Goal: Navigation & Orientation: Find specific page/section

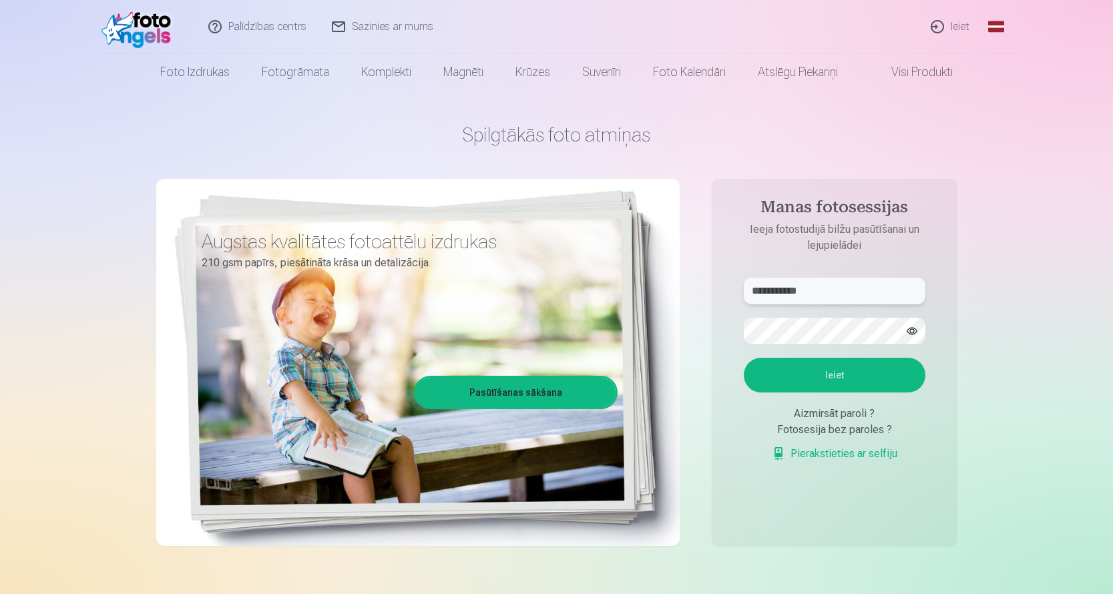
type input "**********"
click at [834, 375] on button "Ieiet" at bounding box center [835, 375] width 182 height 35
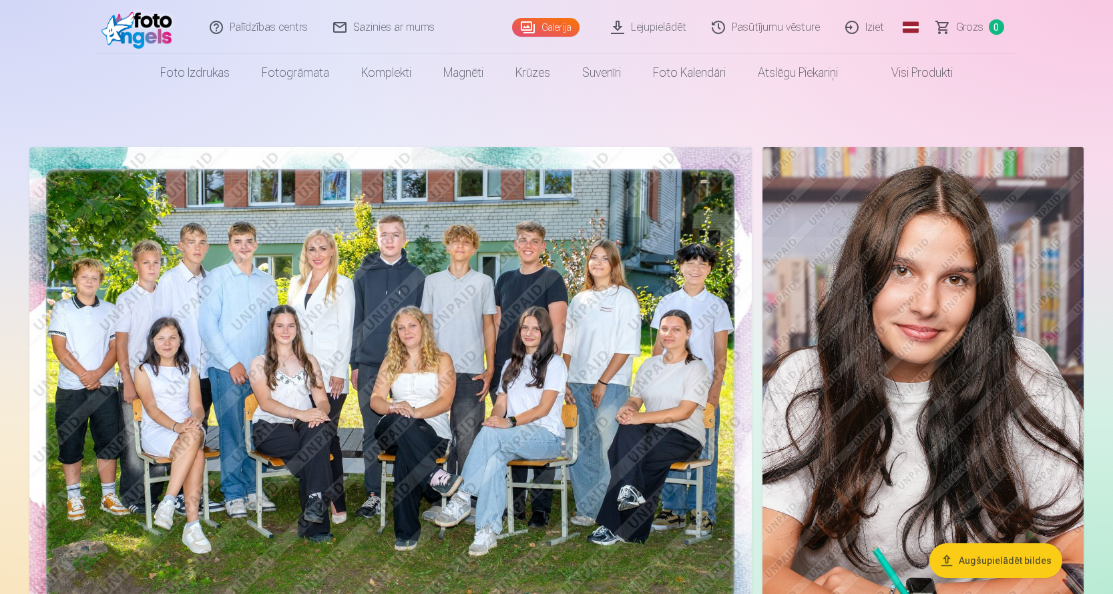
scroll to position [-1, 0]
click at [556, 341] on img at bounding box center [390, 388] width 723 height 482
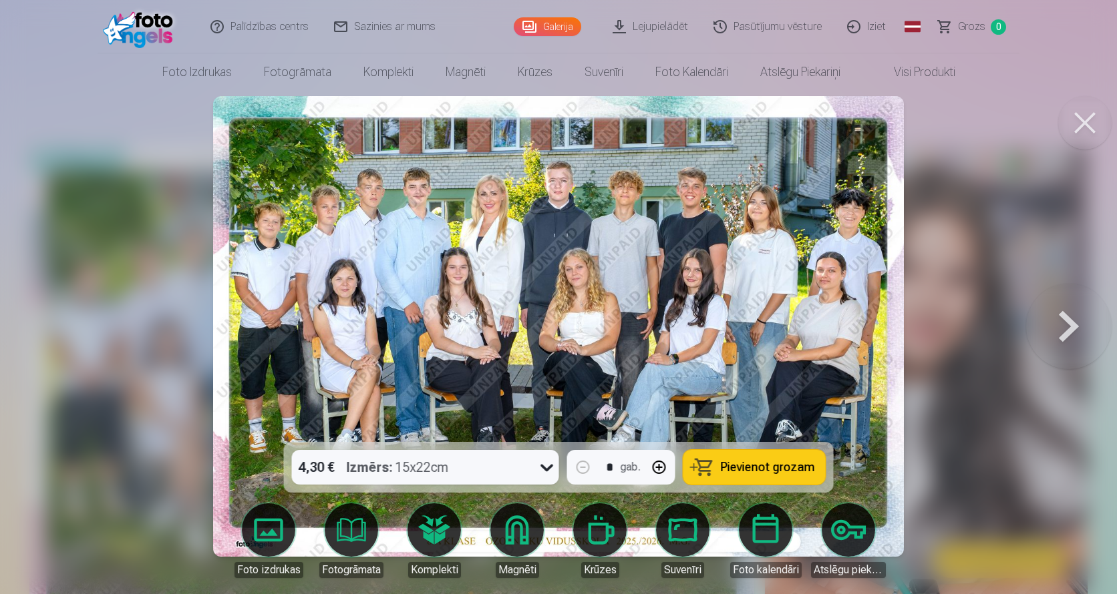
click at [1061, 320] on button at bounding box center [1068, 326] width 85 height 204
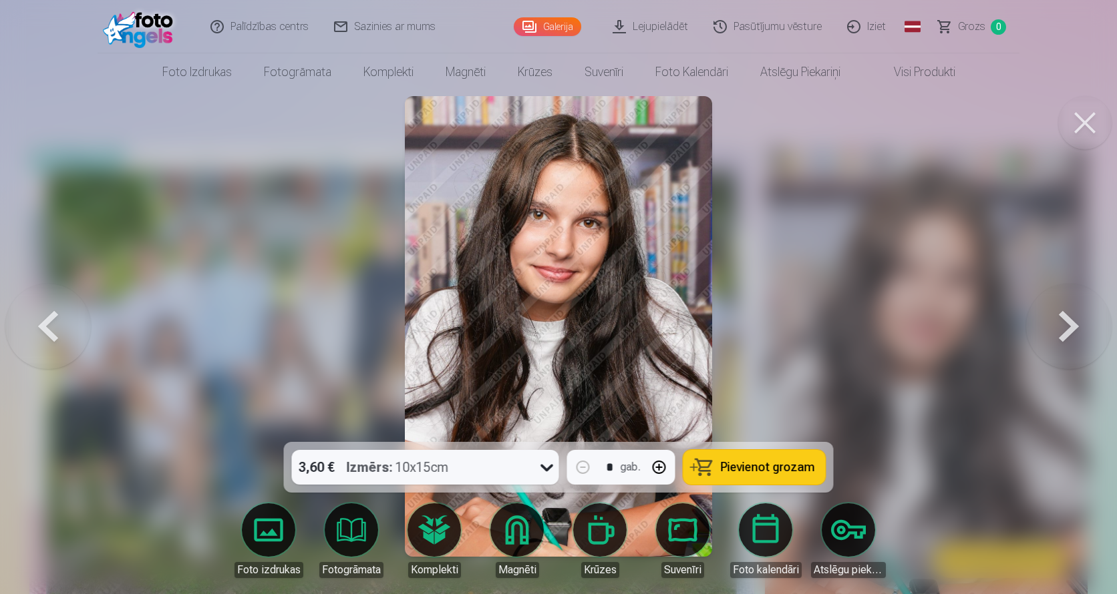
click at [1061, 320] on button at bounding box center [1068, 326] width 85 height 204
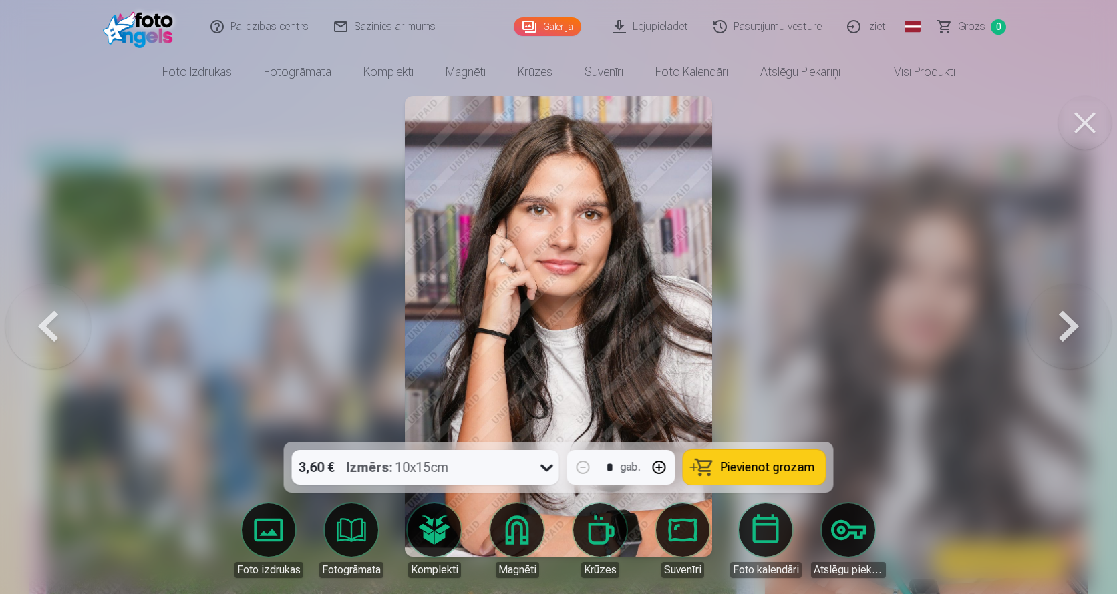
click at [1061, 320] on button at bounding box center [1068, 326] width 85 height 204
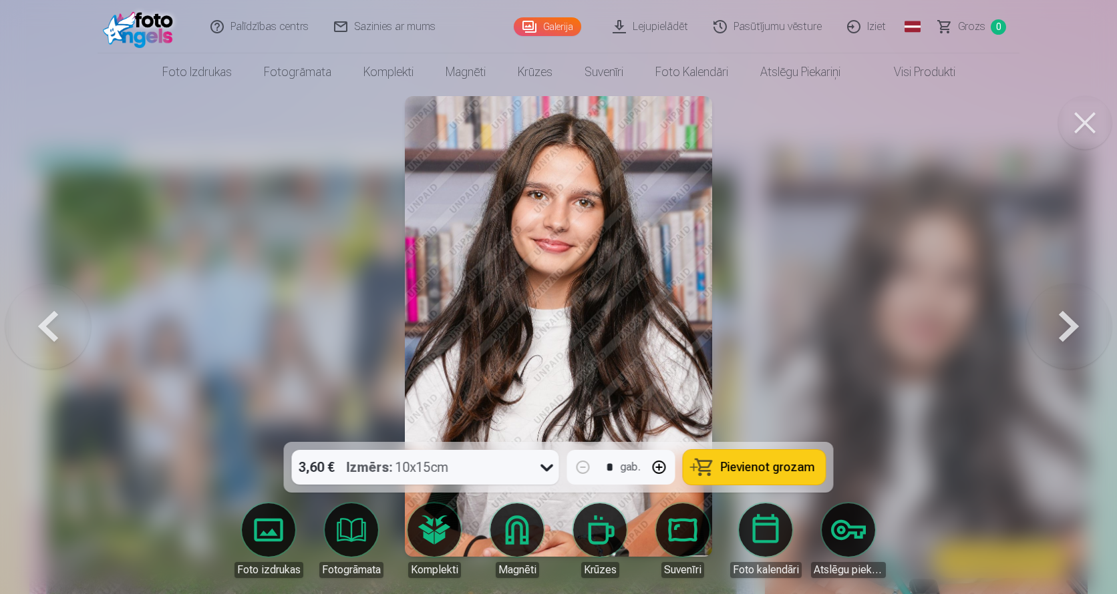
click at [1061, 320] on button at bounding box center [1068, 326] width 85 height 204
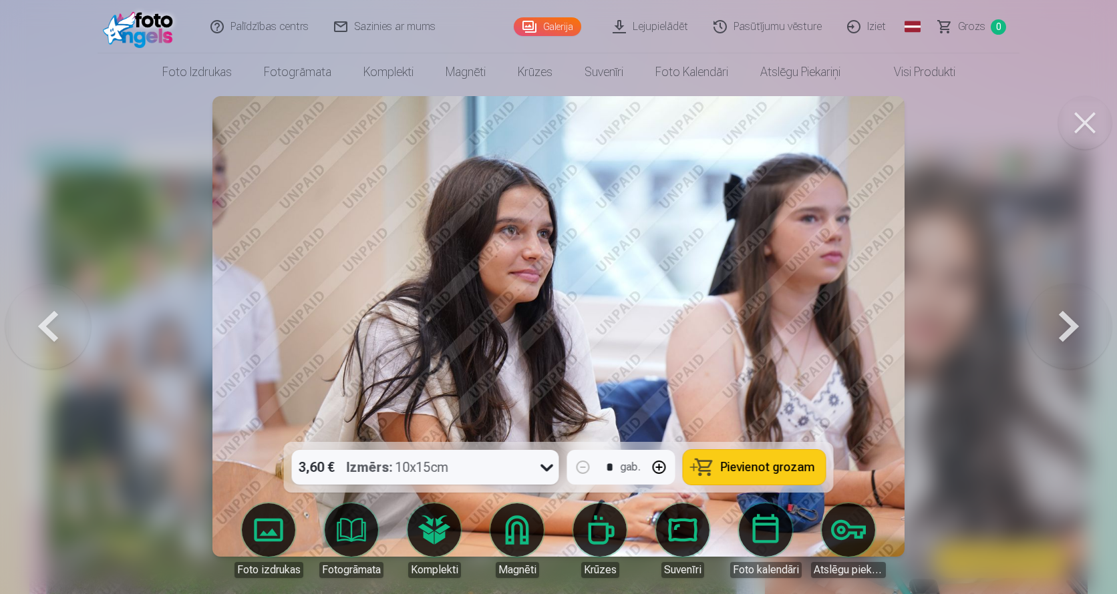
click at [1061, 320] on button at bounding box center [1068, 326] width 85 height 204
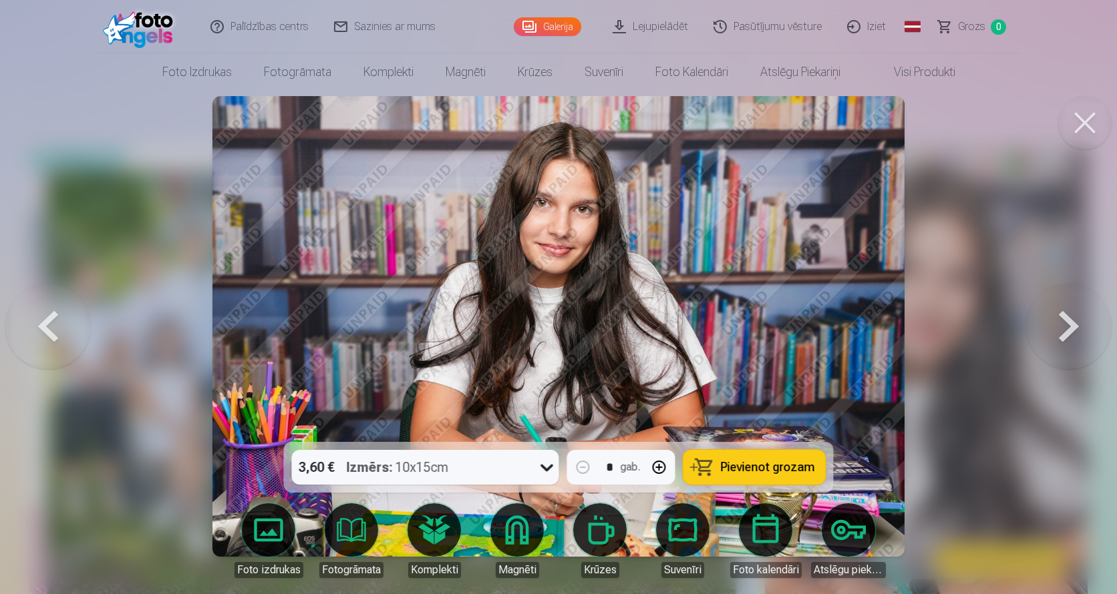
click at [1061, 320] on button at bounding box center [1068, 326] width 85 height 204
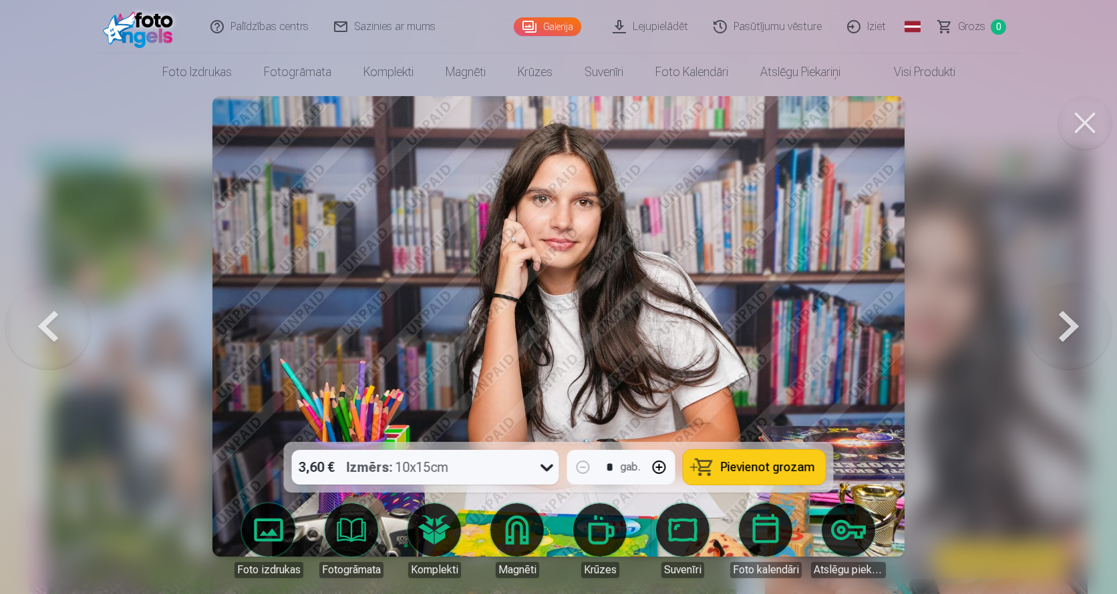
click at [1061, 320] on button at bounding box center [1068, 326] width 85 height 204
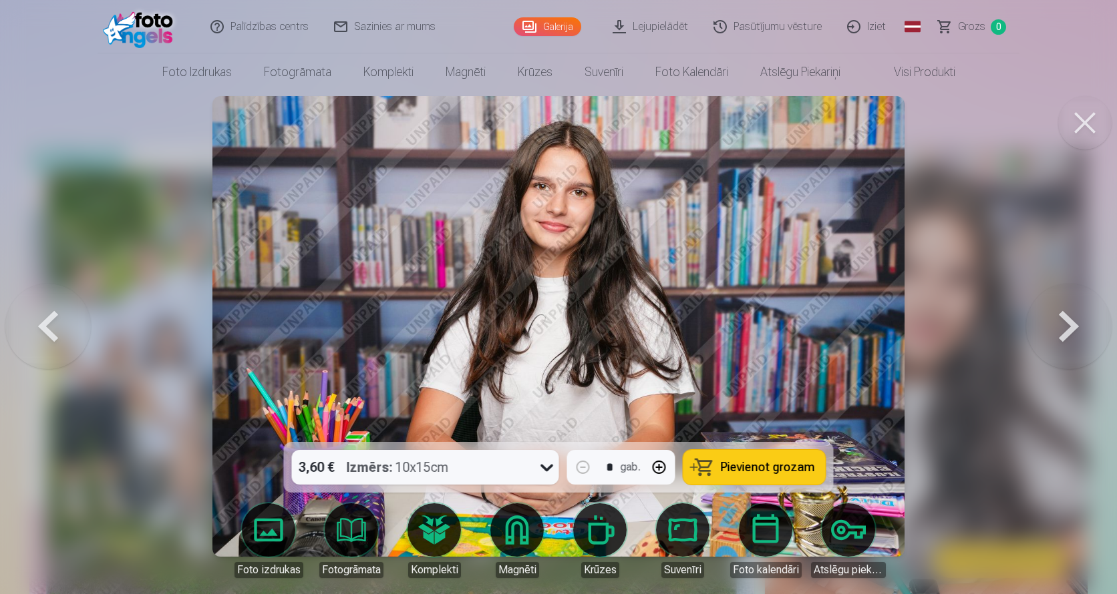
click at [1061, 320] on button at bounding box center [1068, 326] width 85 height 204
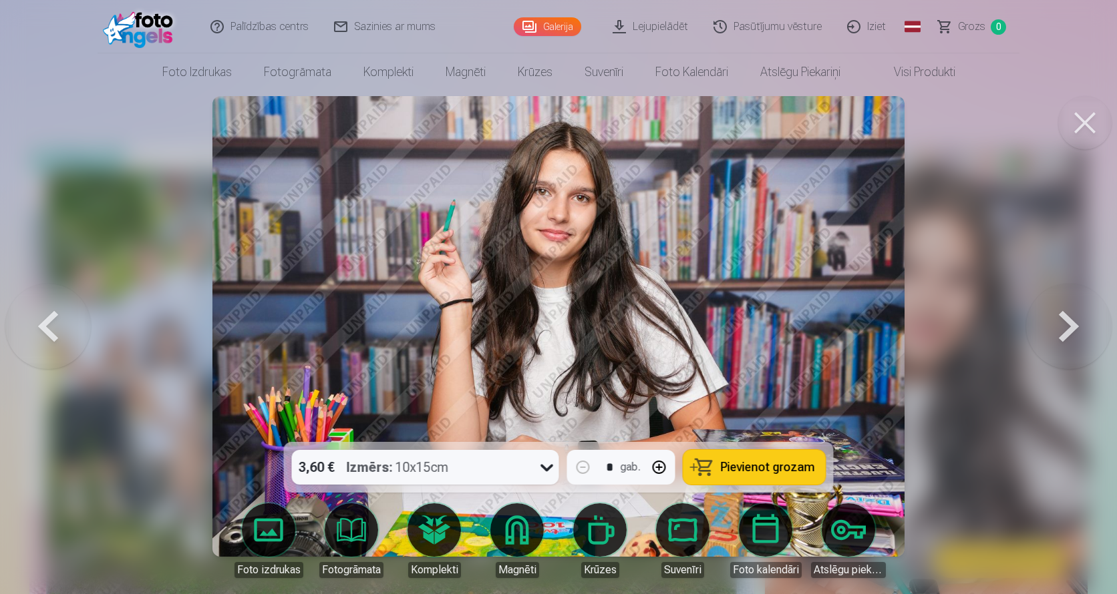
click at [1061, 320] on button at bounding box center [1068, 326] width 85 height 204
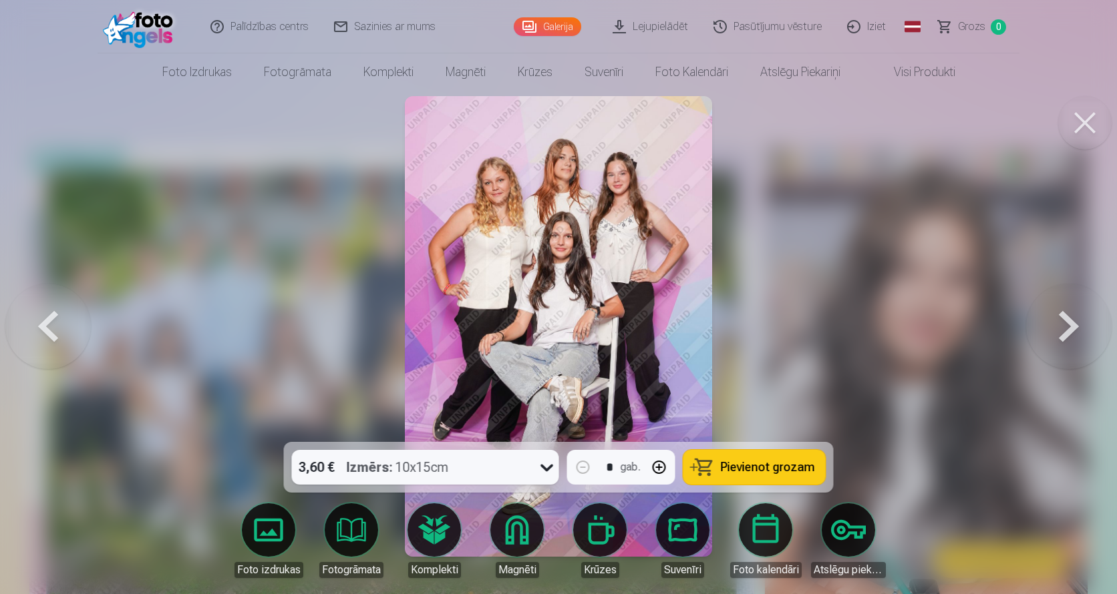
click at [1087, 321] on button at bounding box center [1068, 326] width 85 height 204
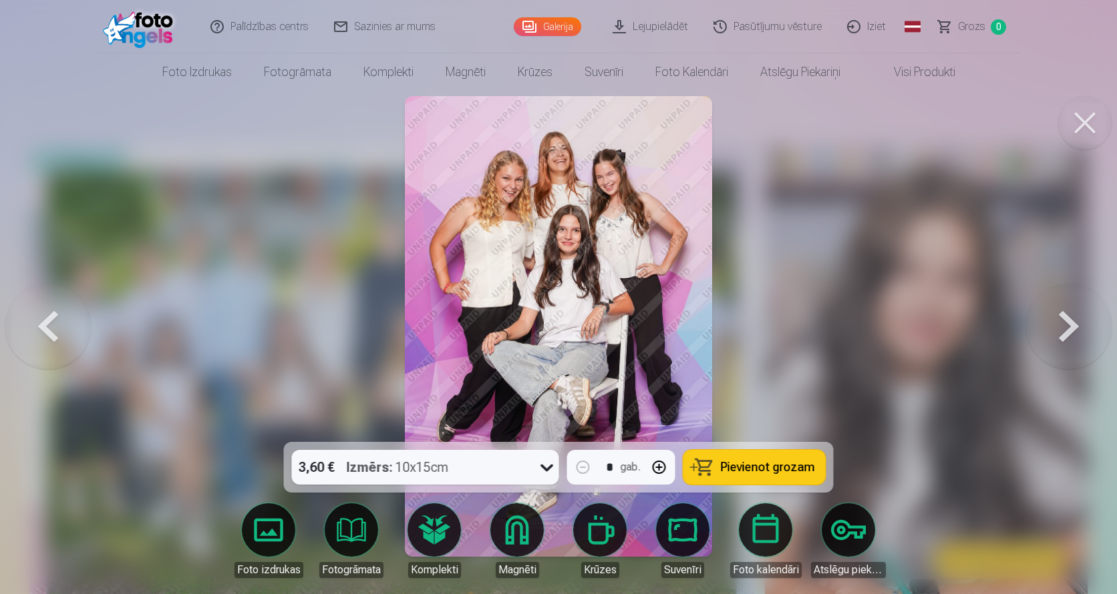
click at [1087, 321] on button at bounding box center [1068, 326] width 85 height 204
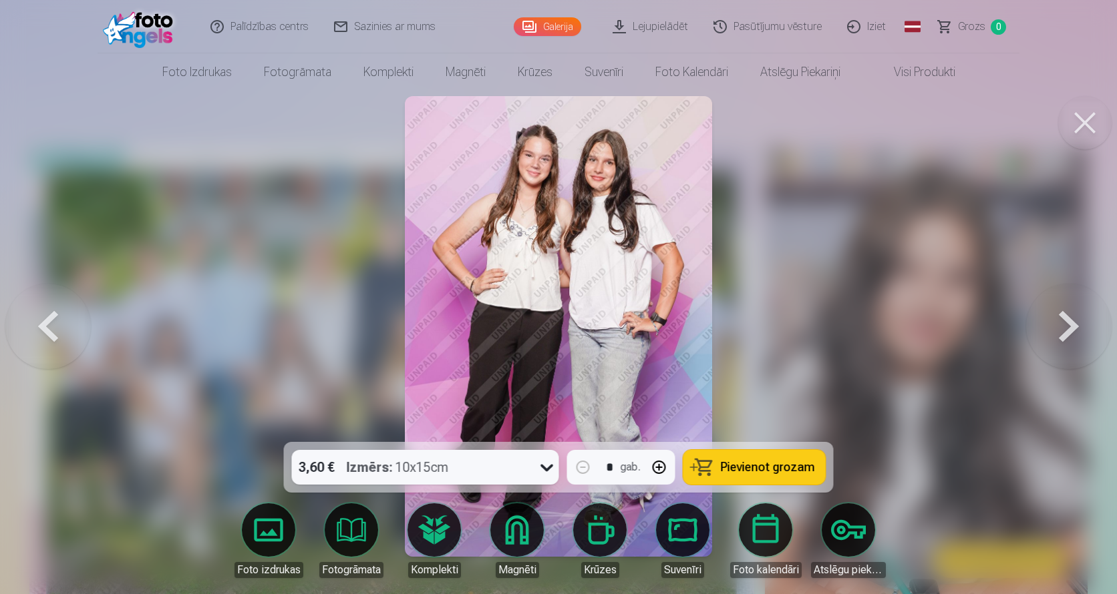
click at [1087, 321] on button at bounding box center [1068, 326] width 85 height 204
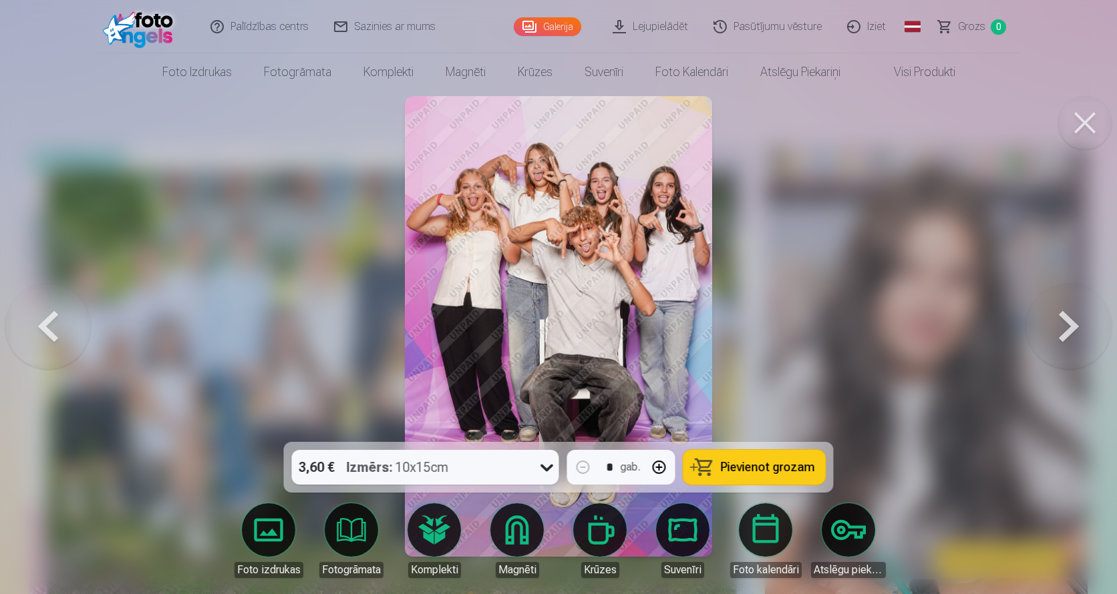
click at [1059, 348] on button at bounding box center [1068, 326] width 85 height 204
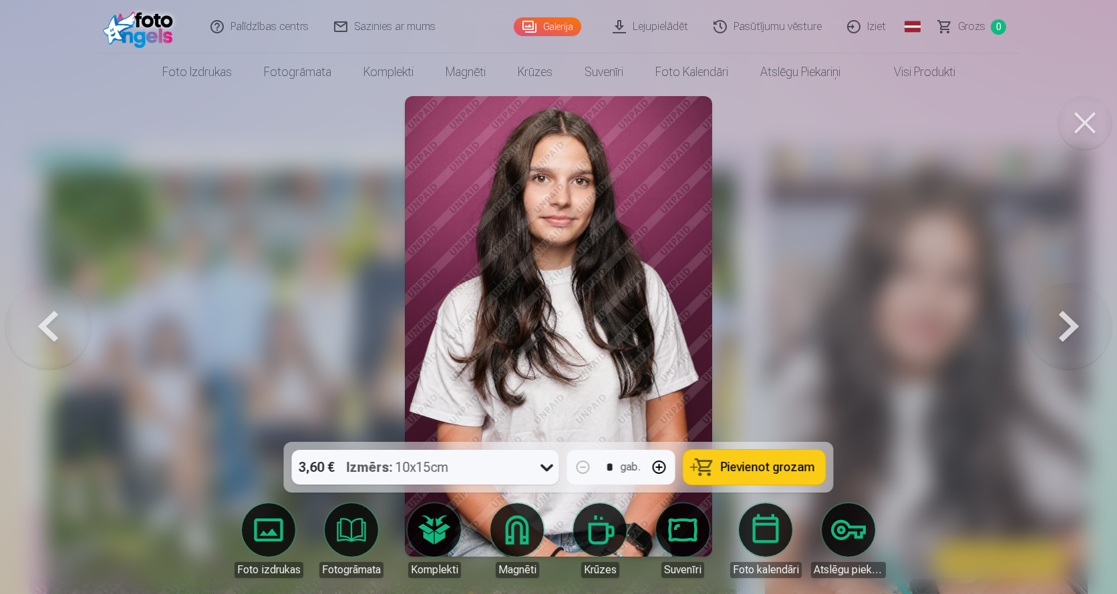
click at [1059, 348] on button at bounding box center [1068, 326] width 85 height 204
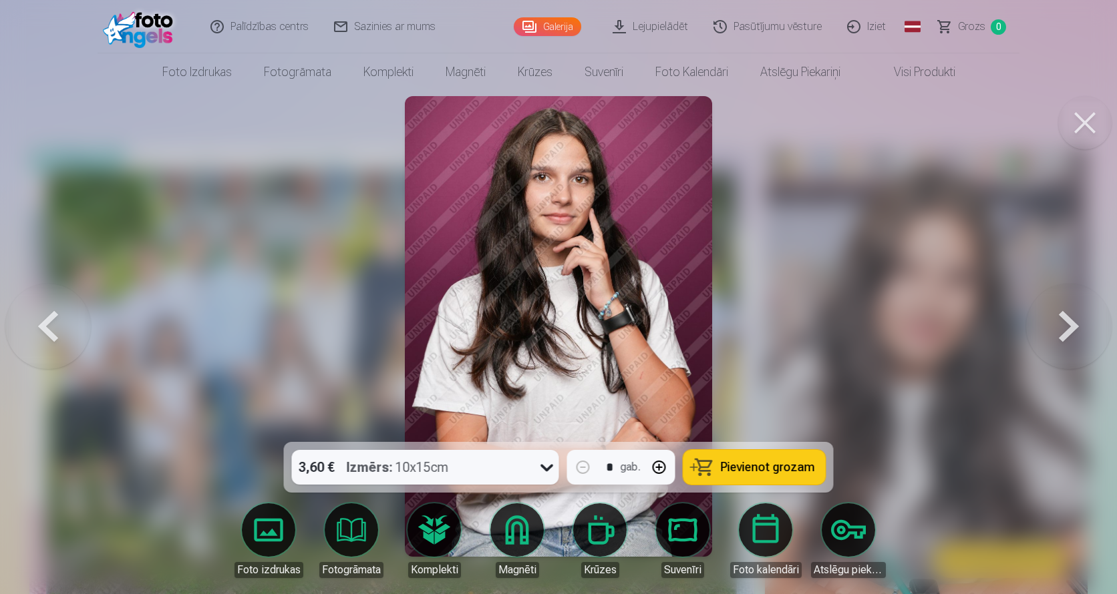
click at [1059, 348] on button at bounding box center [1068, 326] width 85 height 204
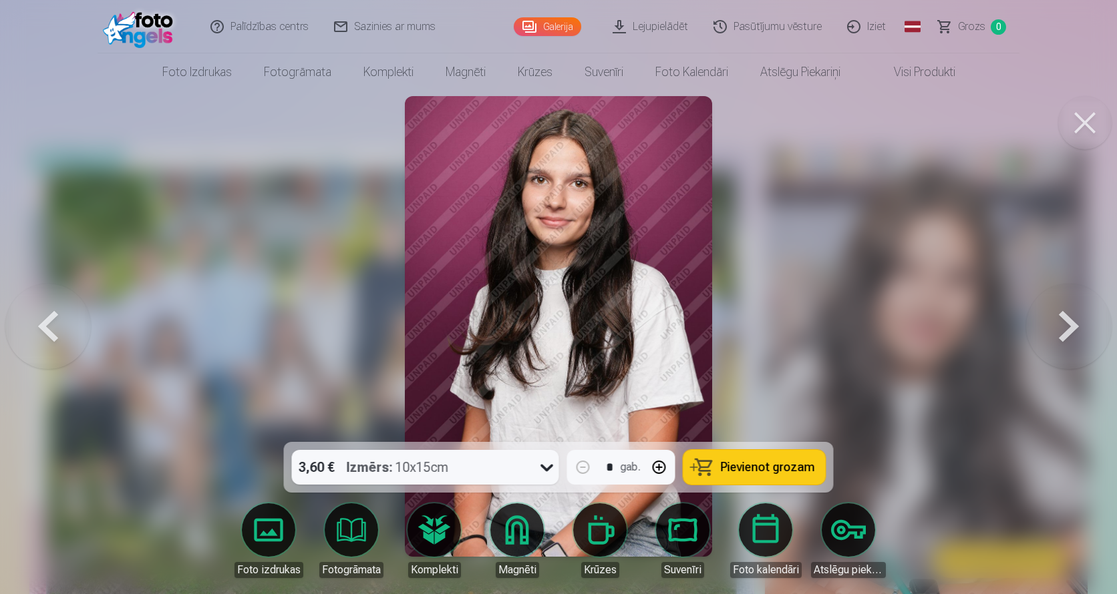
click at [1059, 348] on button at bounding box center [1068, 326] width 85 height 204
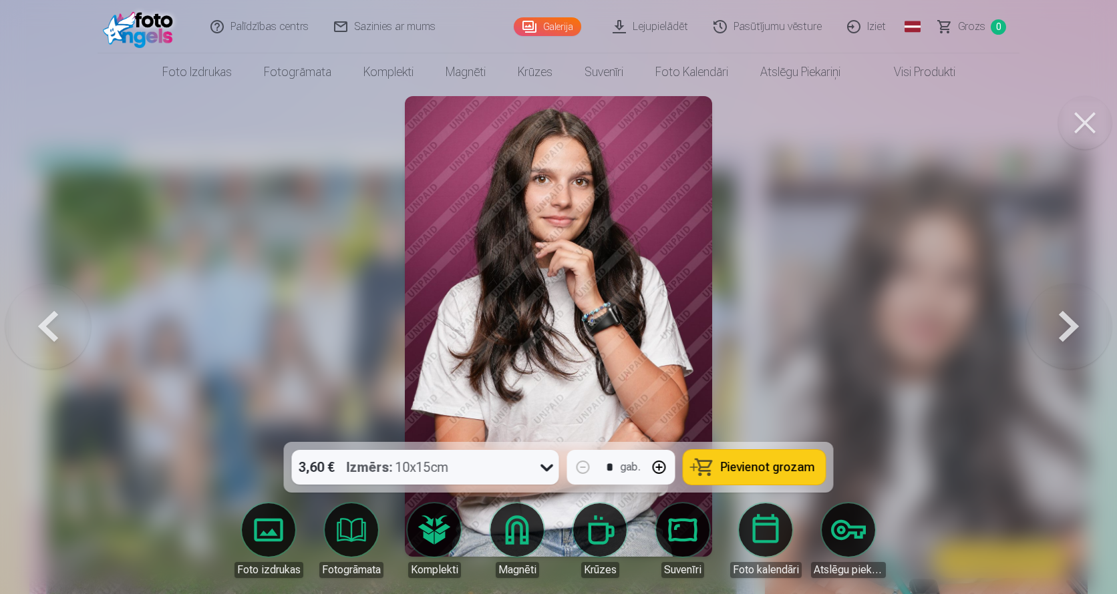
click at [1067, 355] on button at bounding box center [1068, 326] width 85 height 204
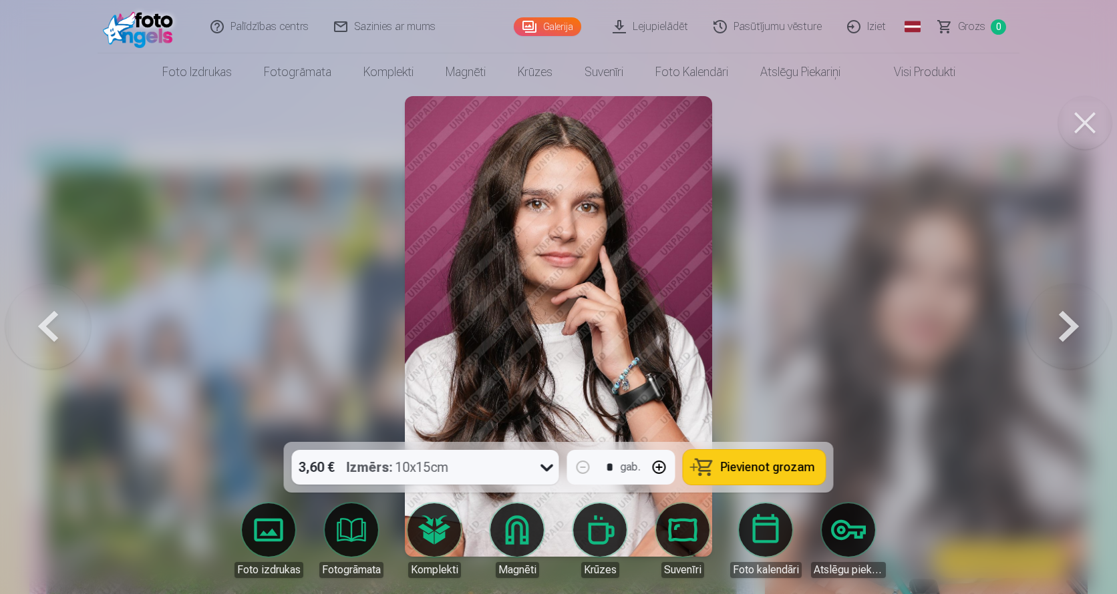
click at [1067, 355] on button at bounding box center [1068, 326] width 85 height 204
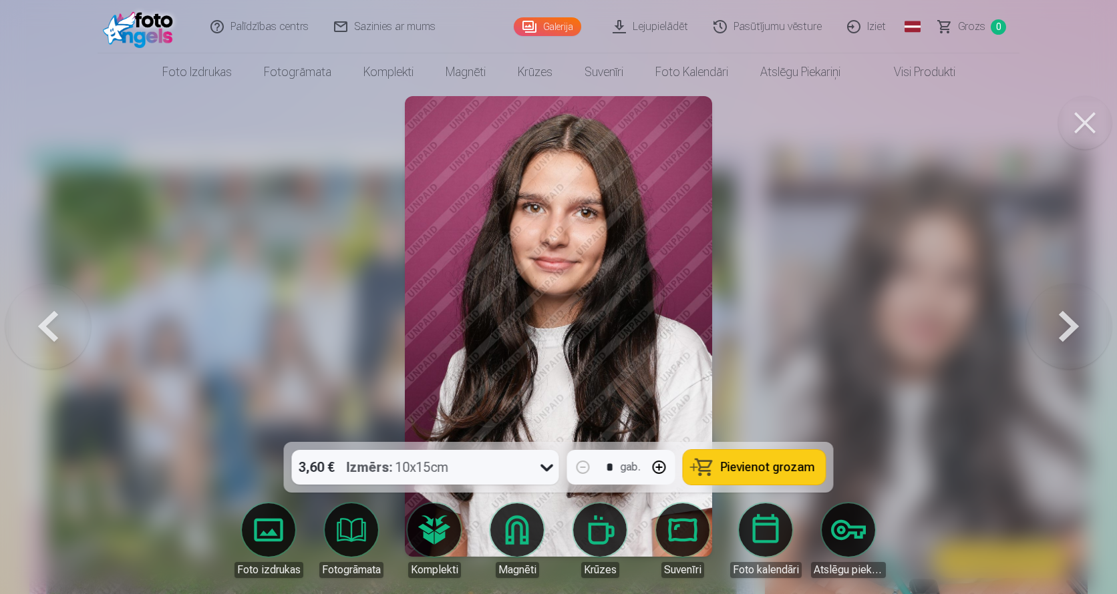
click at [1067, 355] on button at bounding box center [1068, 326] width 85 height 204
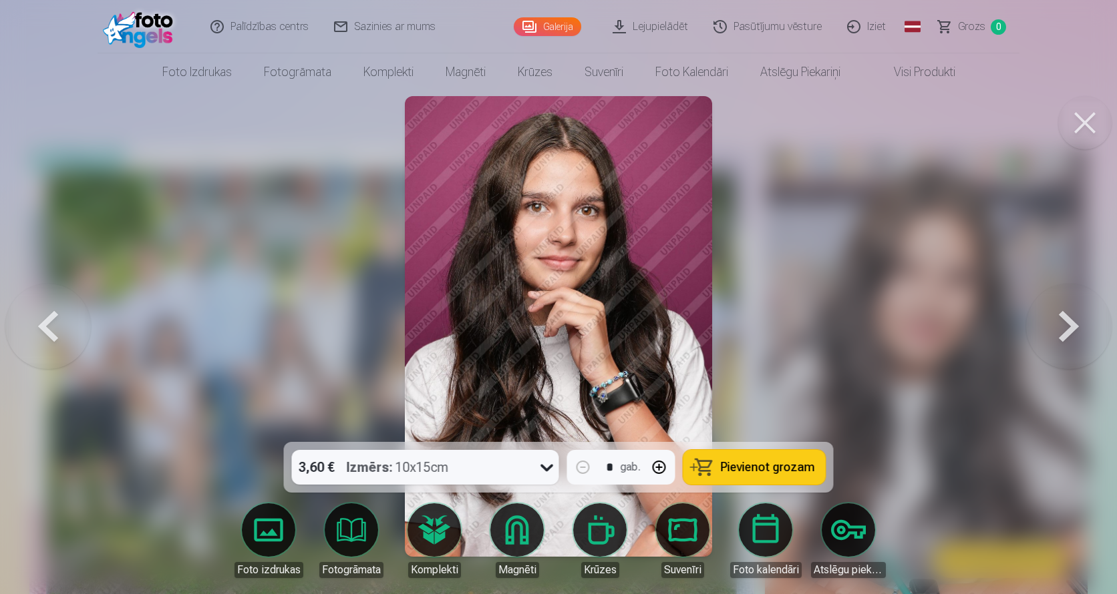
click at [1067, 355] on button at bounding box center [1068, 326] width 85 height 204
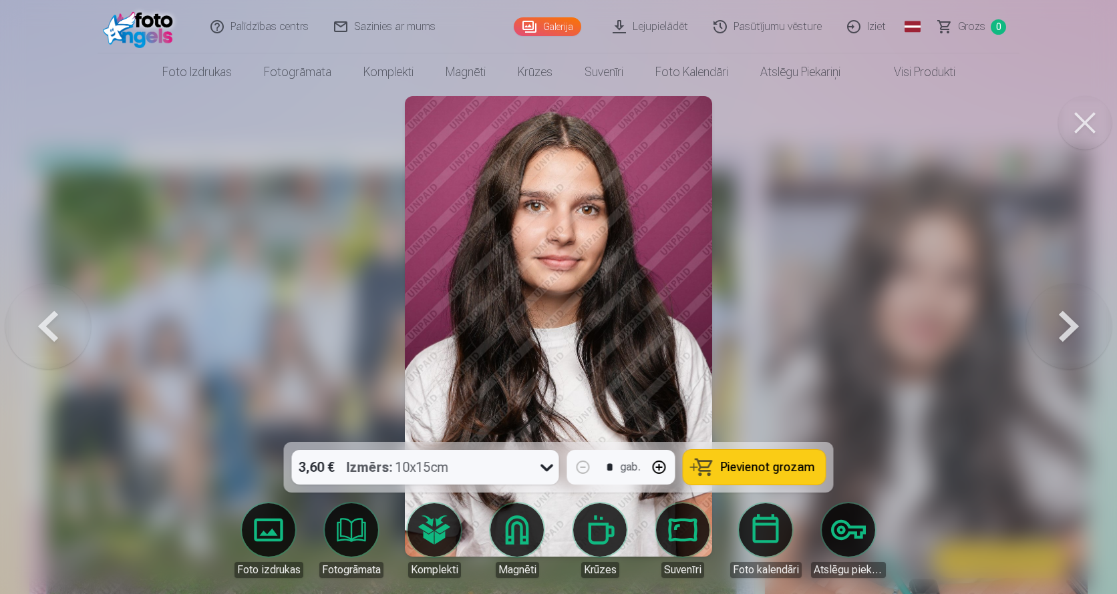
click at [1067, 355] on button at bounding box center [1068, 326] width 85 height 204
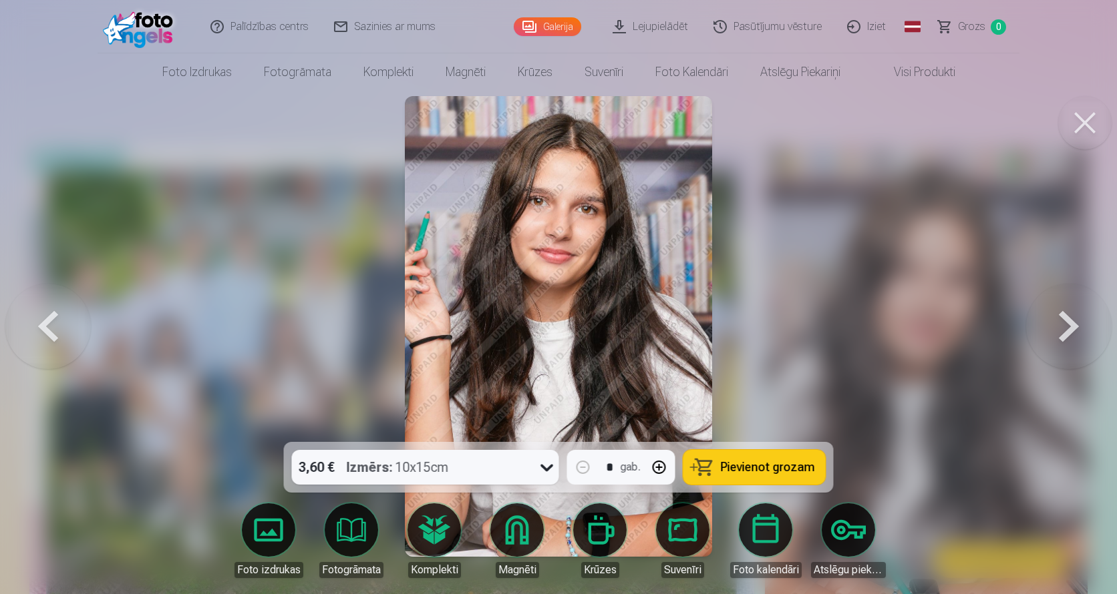
click at [1067, 355] on button at bounding box center [1068, 326] width 85 height 204
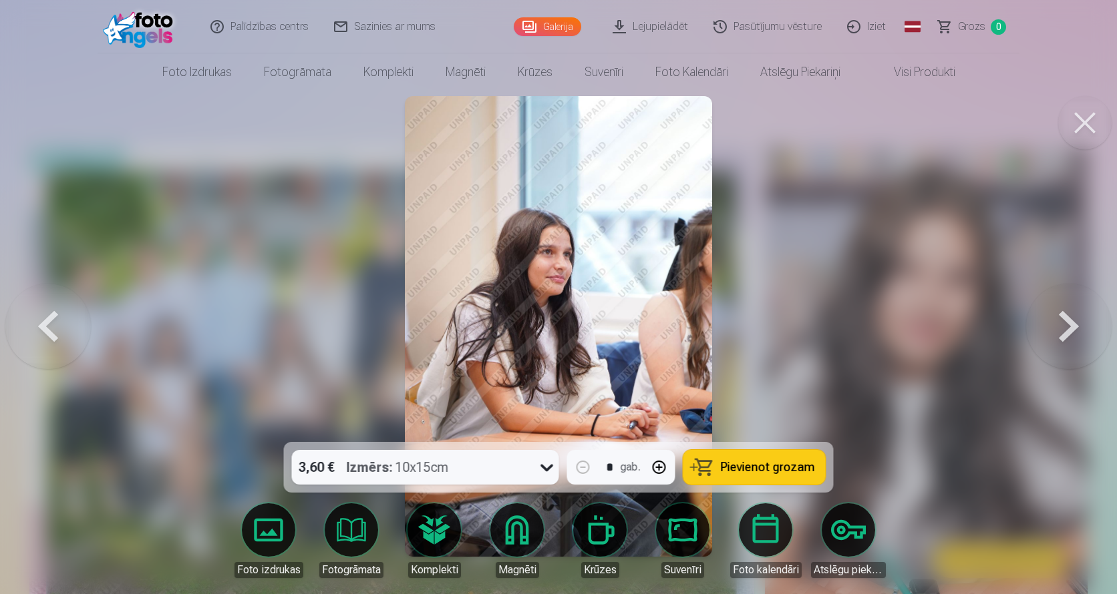
click at [1067, 355] on button at bounding box center [1068, 326] width 85 height 204
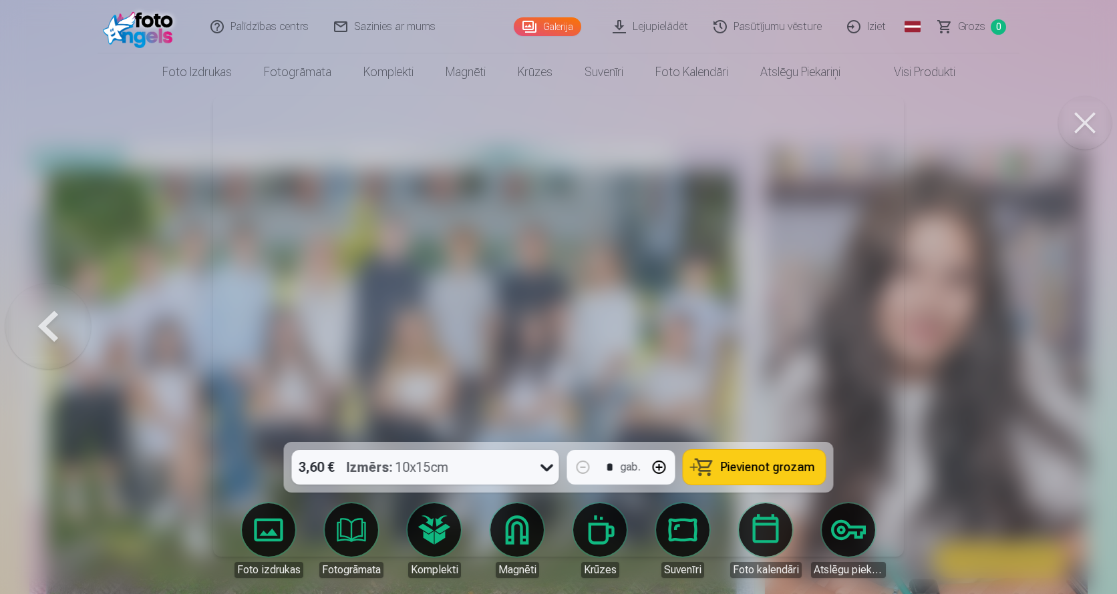
click at [1101, 126] on button at bounding box center [1084, 122] width 53 height 53
